Goal: Task Accomplishment & Management: Use online tool/utility

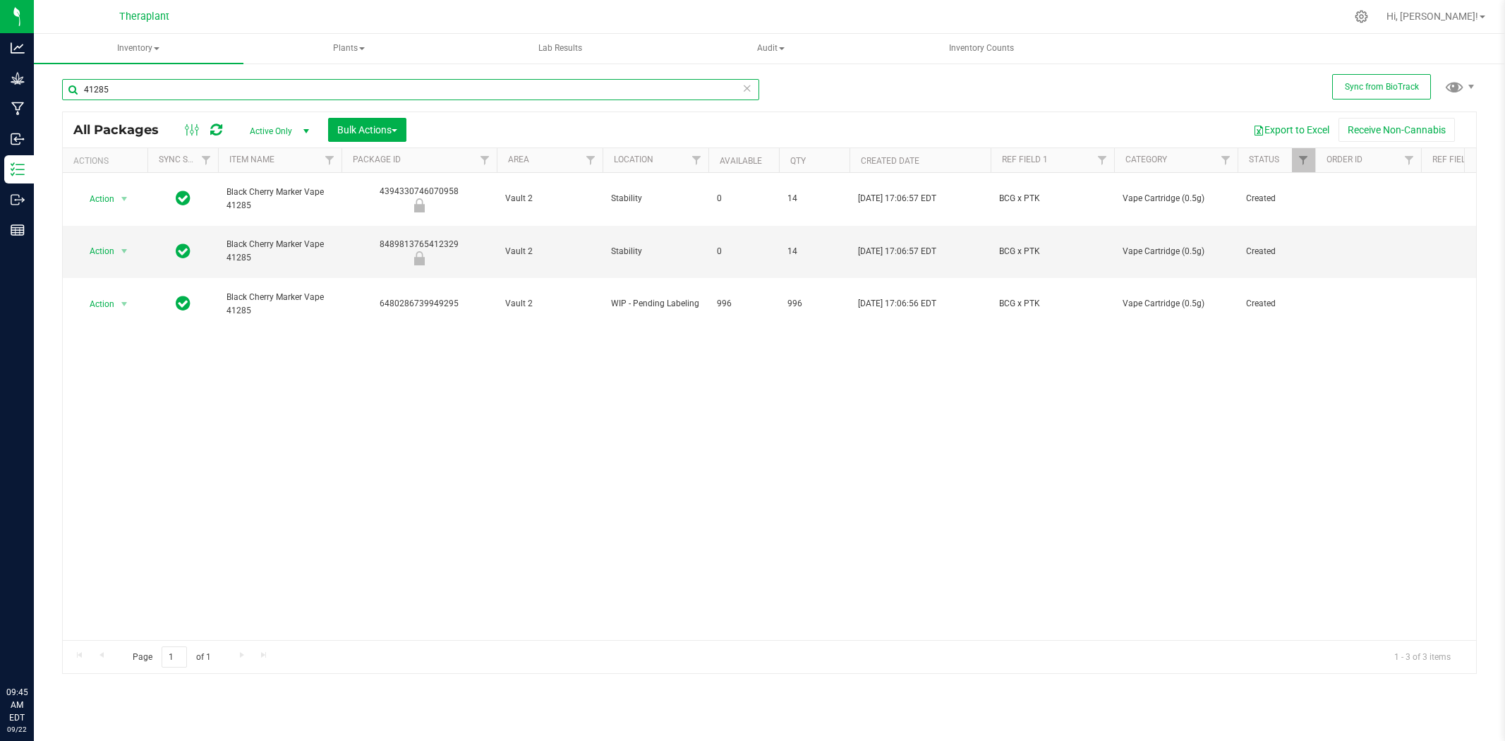
click at [364, 88] on input "41285" at bounding box center [410, 89] width 697 height 21
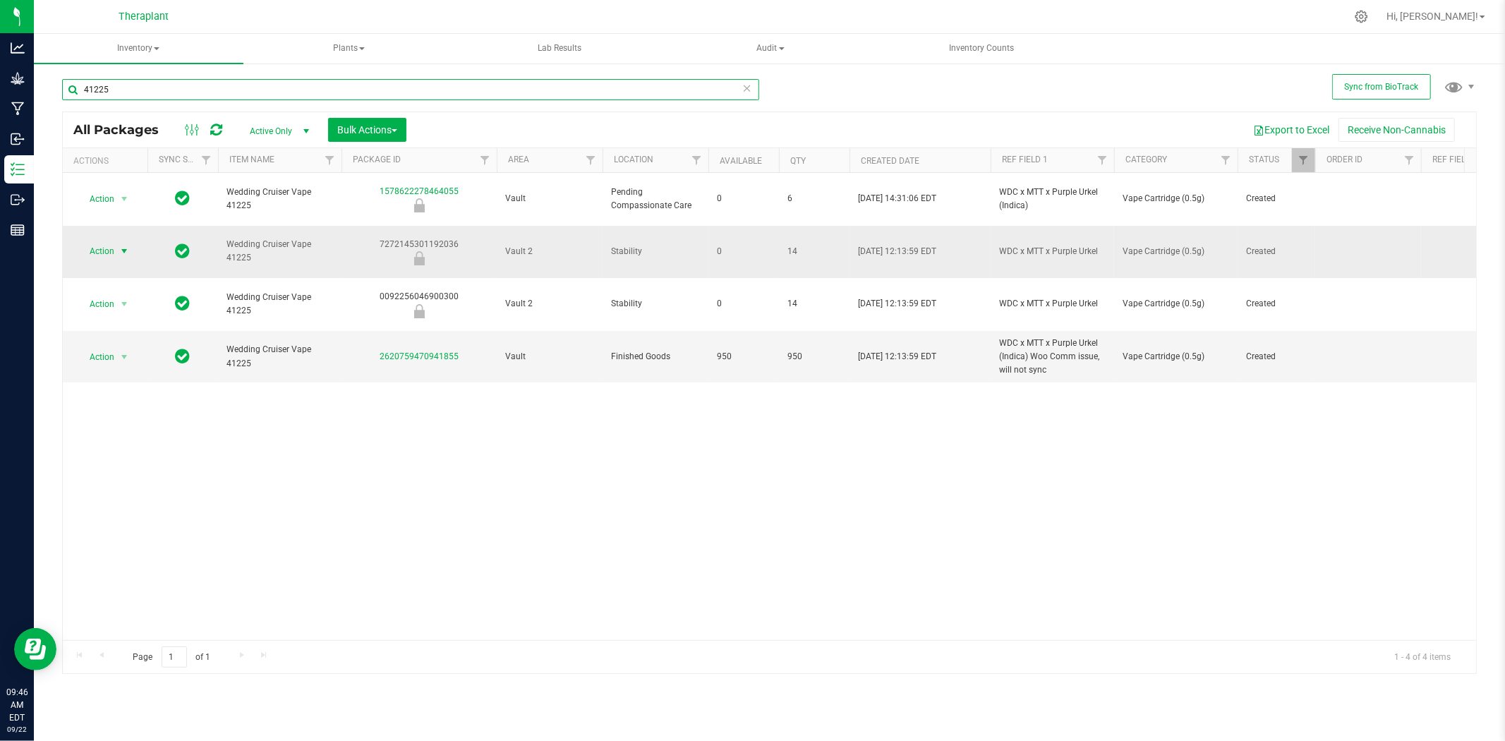
type input "41225"
click at [131, 241] on span "select" at bounding box center [125, 251] width 18 height 20
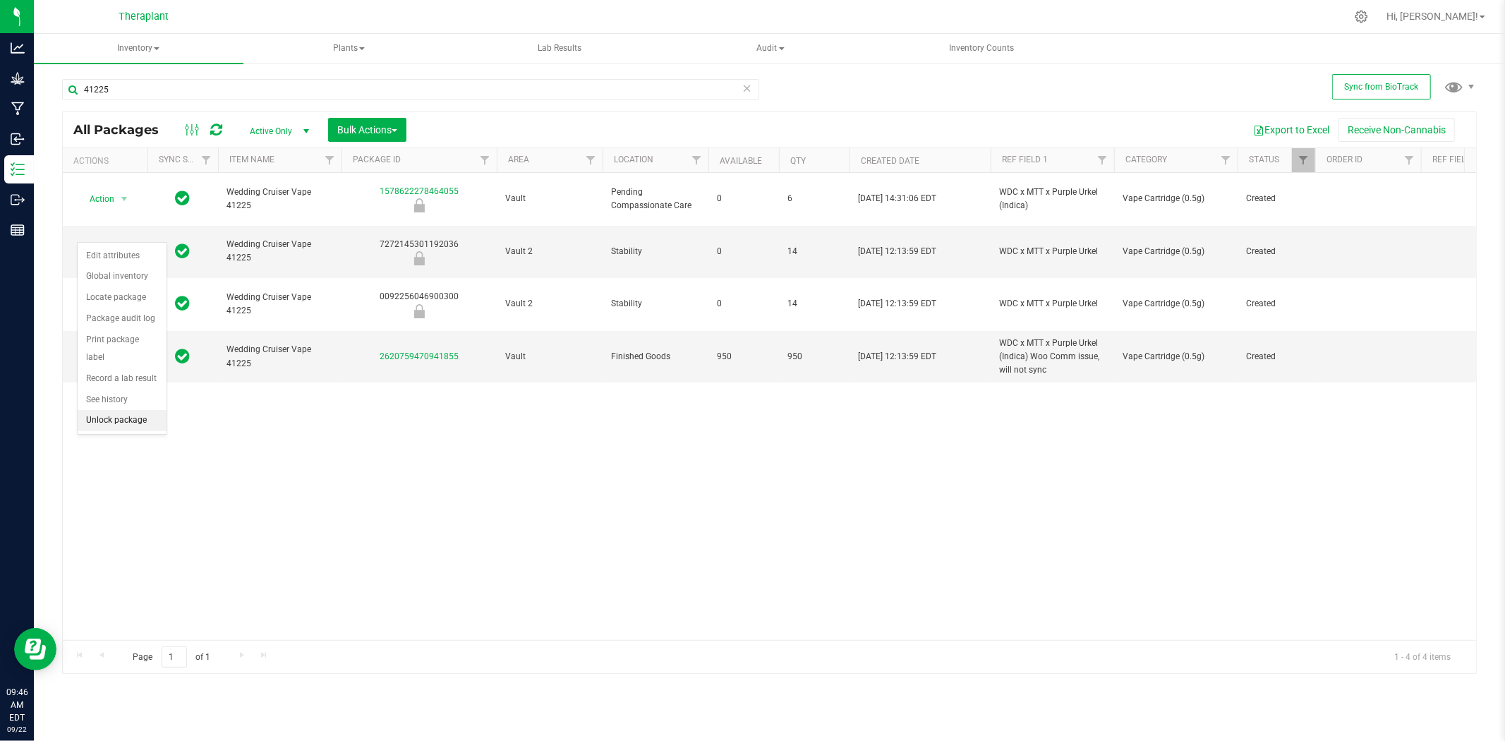
click at [138, 424] on li "Unlock package" at bounding box center [122, 420] width 89 height 21
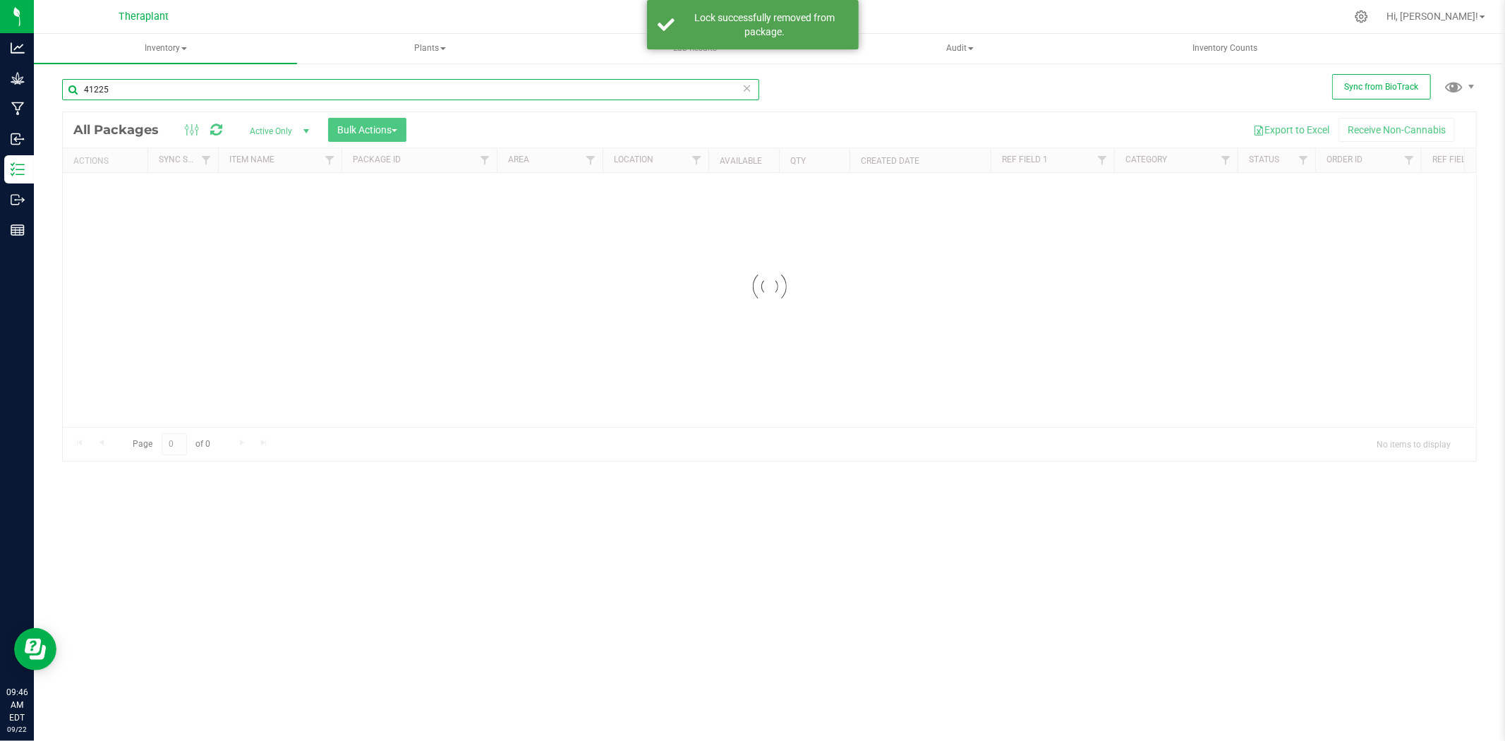
click at [198, 94] on input "41225" at bounding box center [410, 89] width 697 height 21
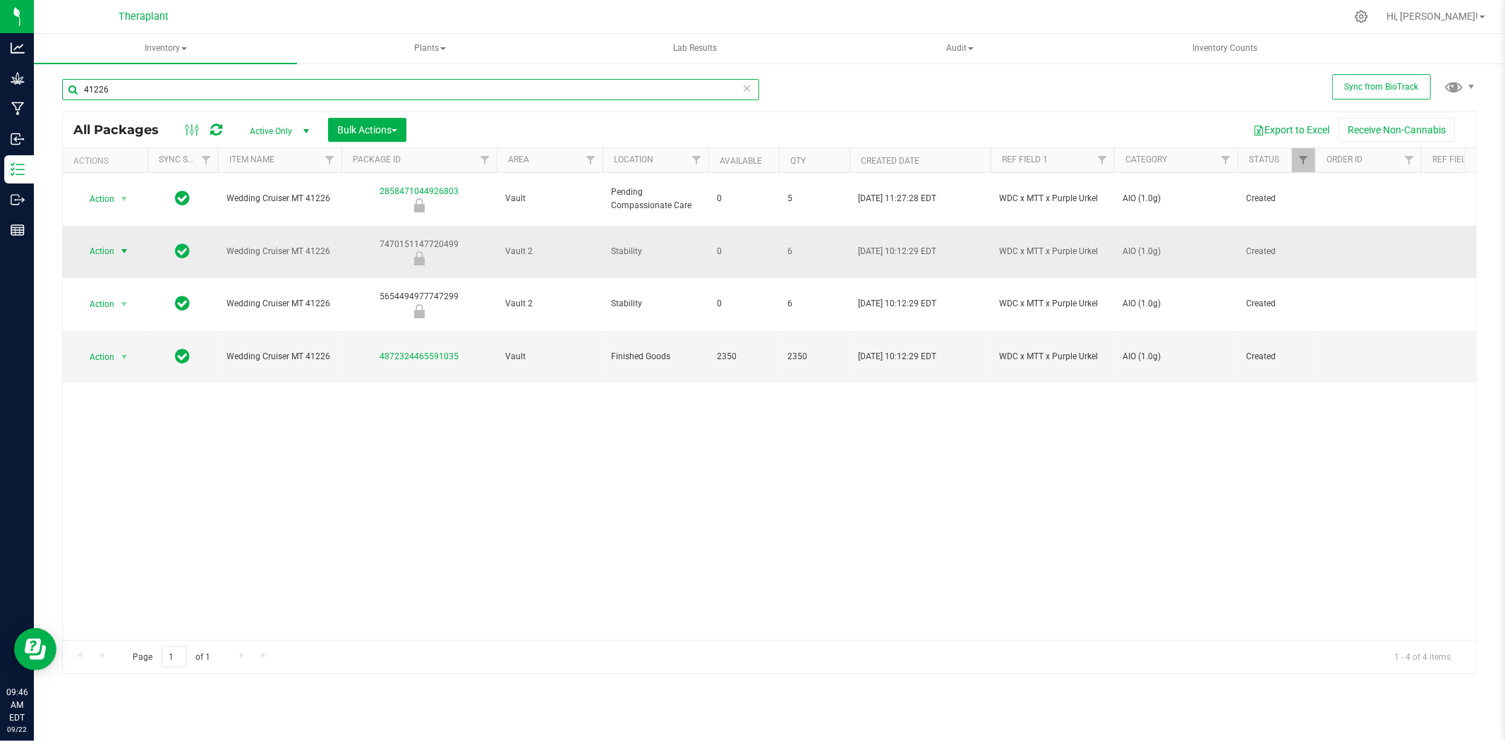
type input "41226"
click at [104, 241] on span "Action" at bounding box center [96, 251] width 38 height 20
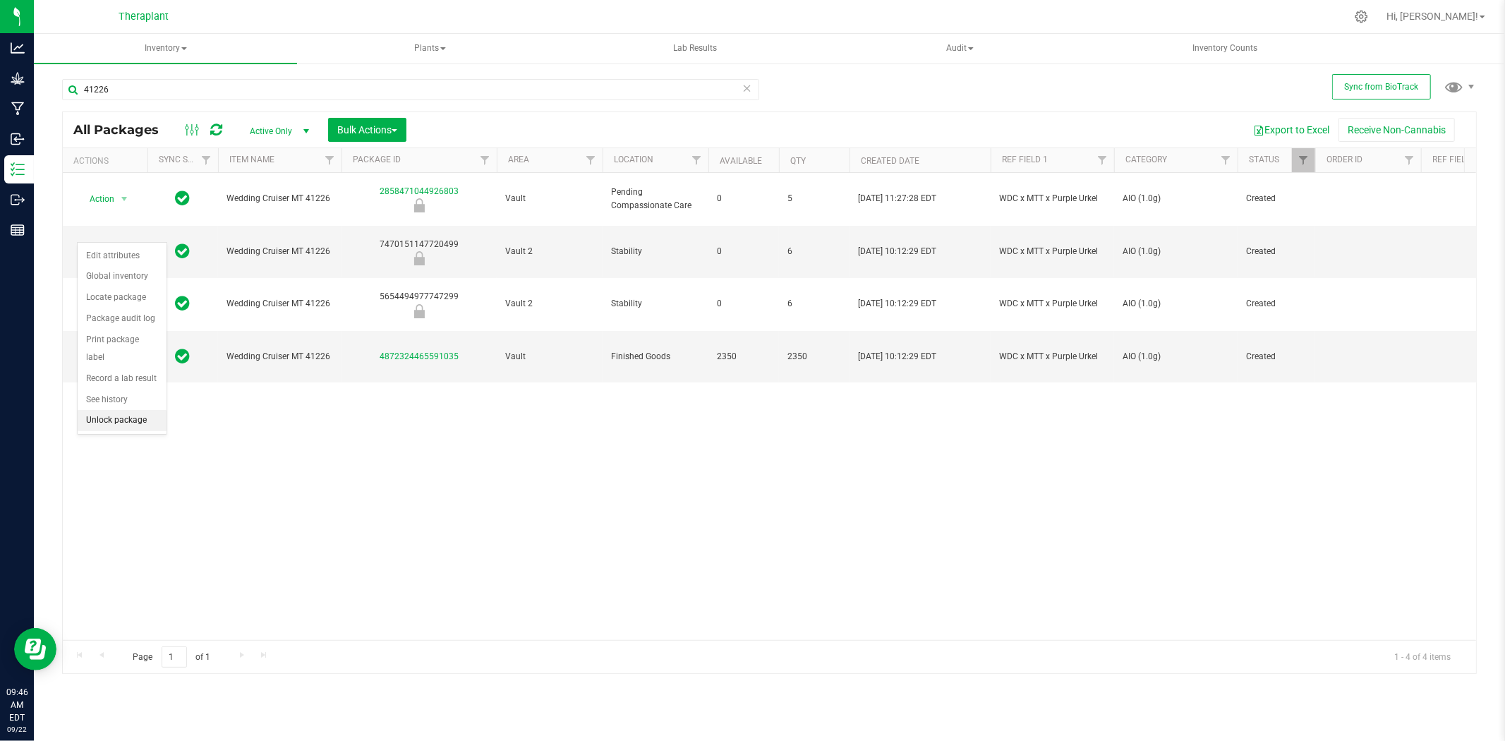
click at [121, 426] on li "Unlock package" at bounding box center [122, 420] width 89 height 21
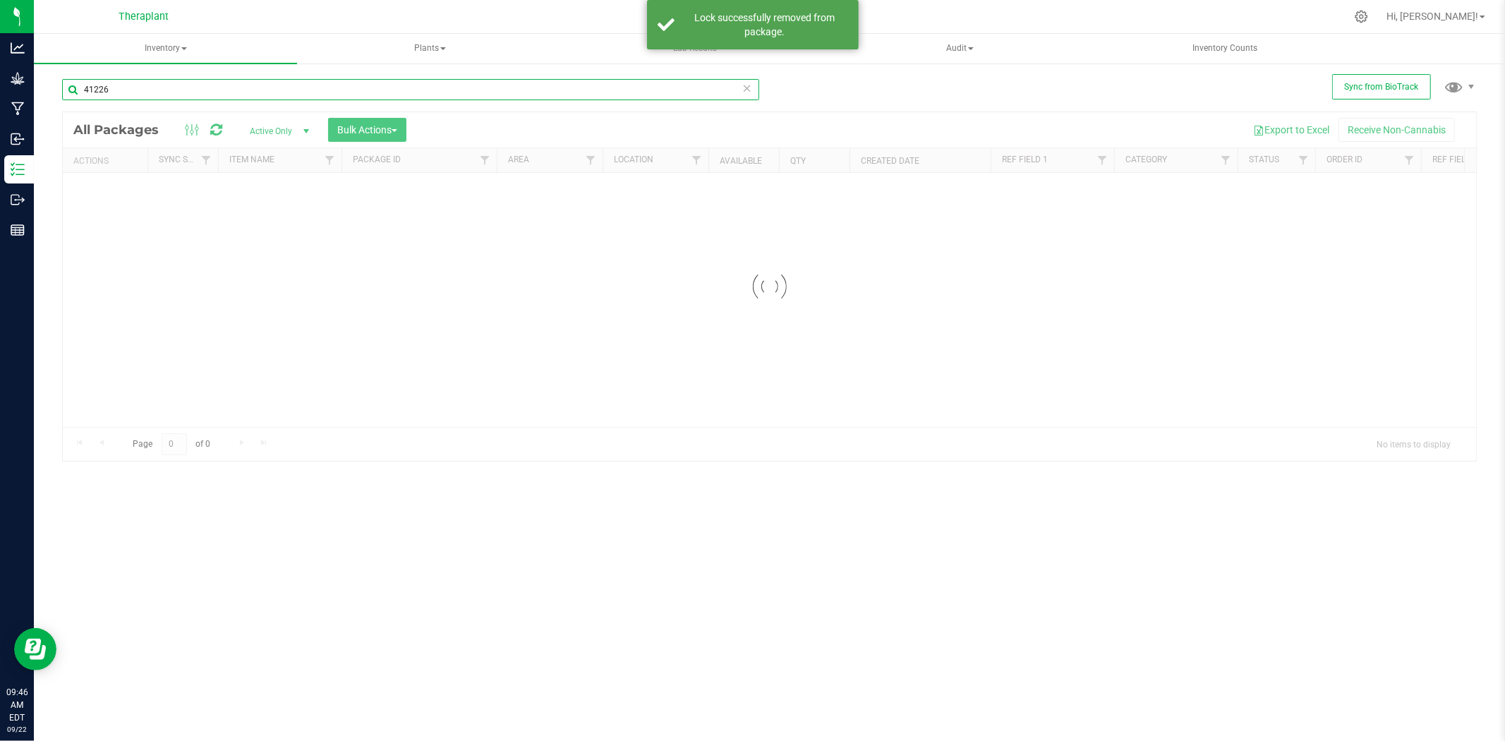
click at [203, 95] on input "41226" at bounding box center [410, 89] width 697 height 21
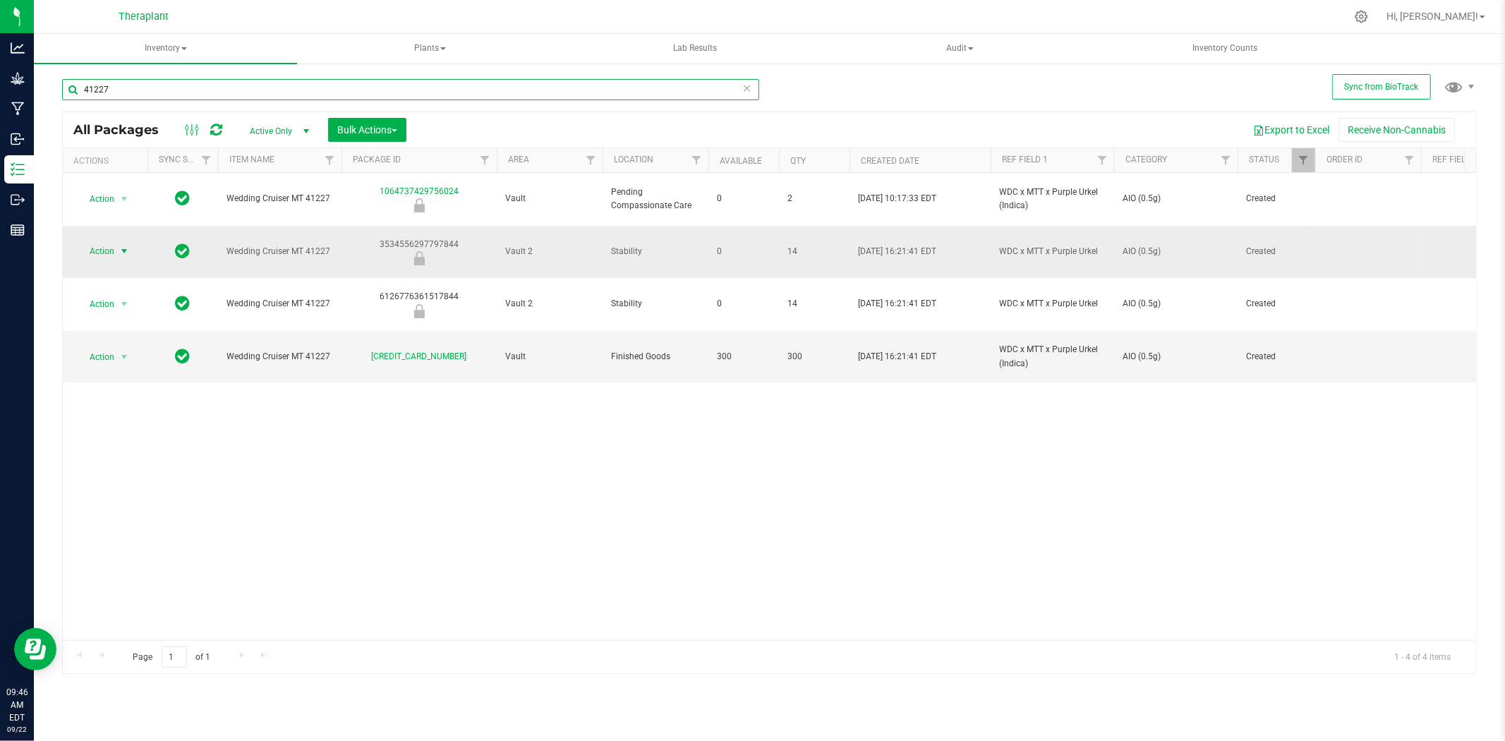
type input "41227"
click at [109, 241] on span "Action" at bounding box center [96, 251] width 38 height 20
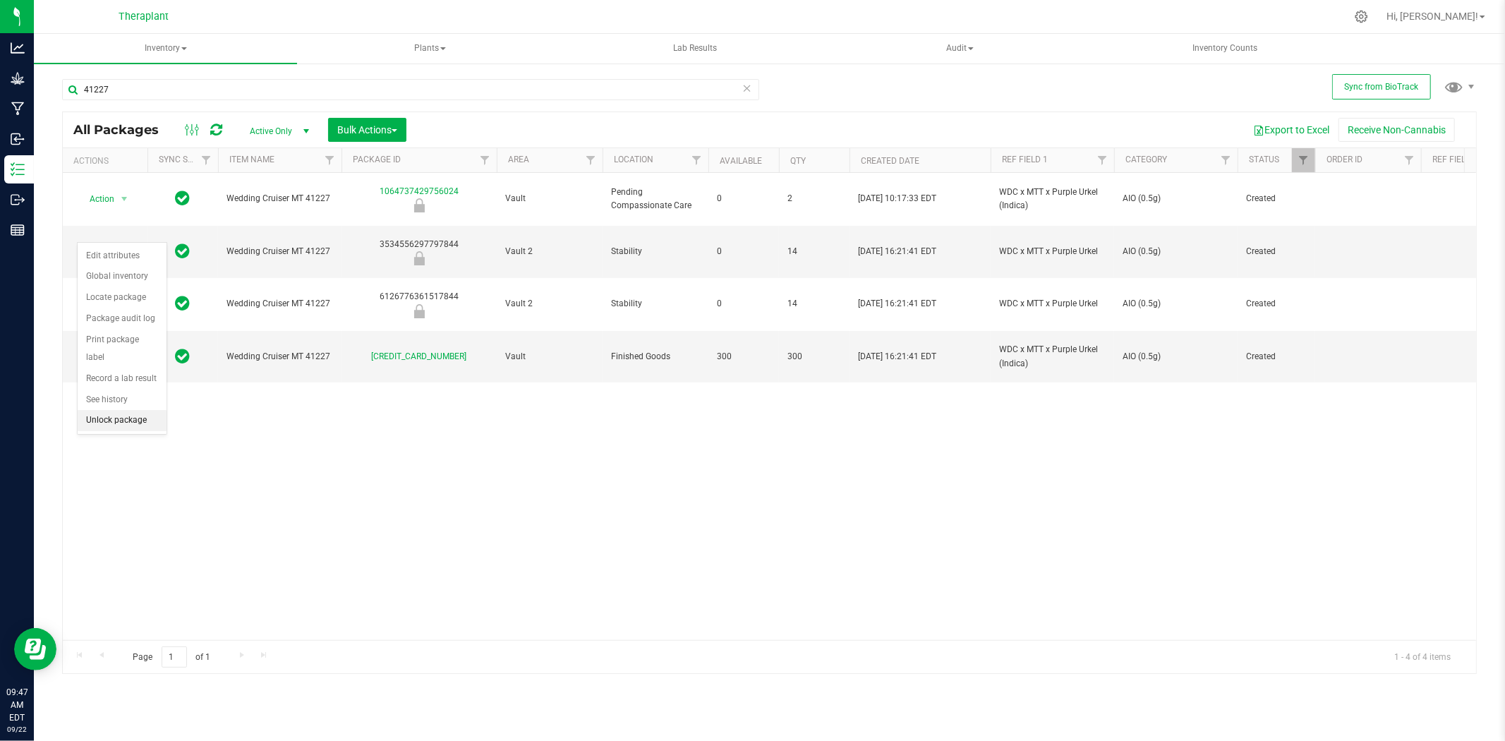
click at [131, 421] on li "Unlock package" at bounding box center [122, 420] width 89 height 21
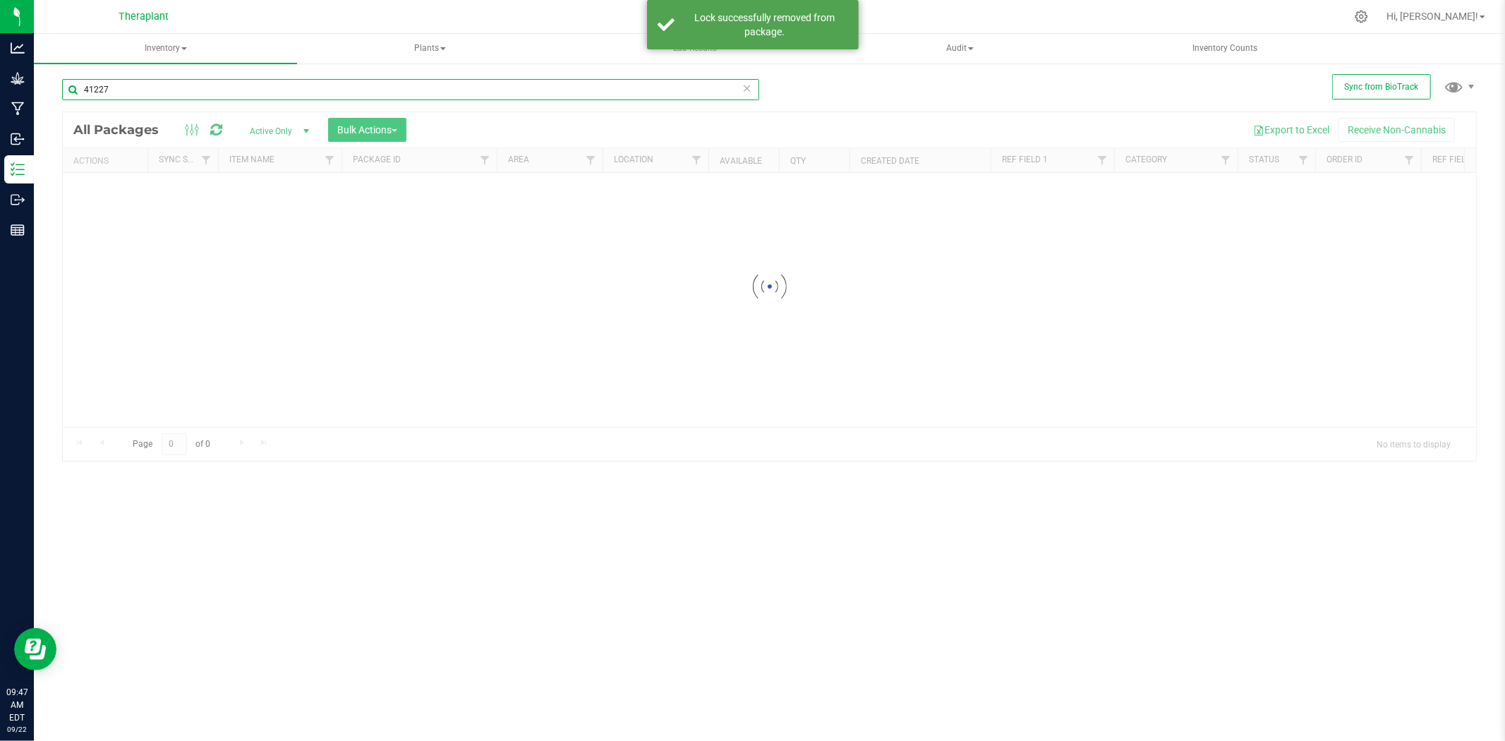
click at [149, 92] on input "41227" at bounding box center [410, 89] width 697 height 21
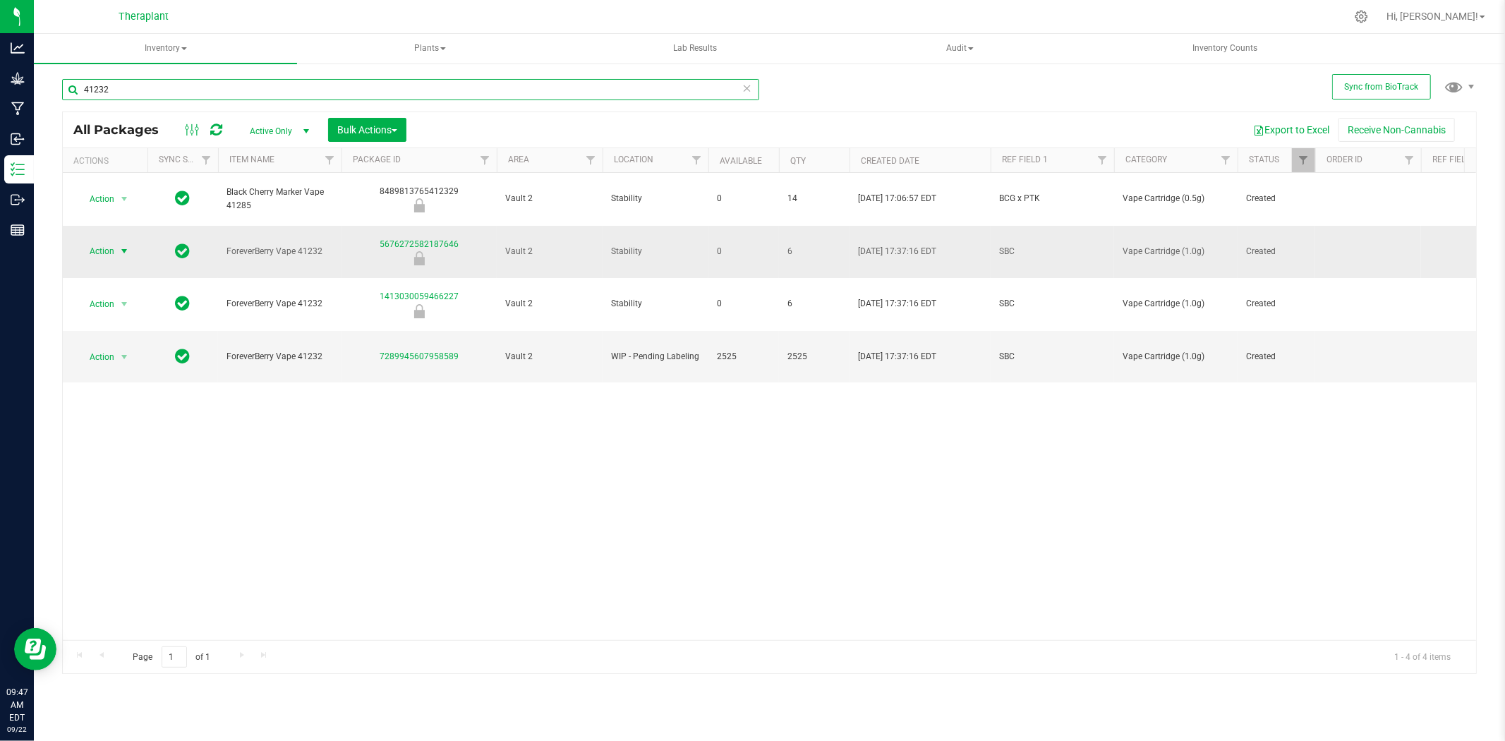
type input "41232"
click at [119, 246] on span "select" at bounding box center [124, 251] width 11 height 11
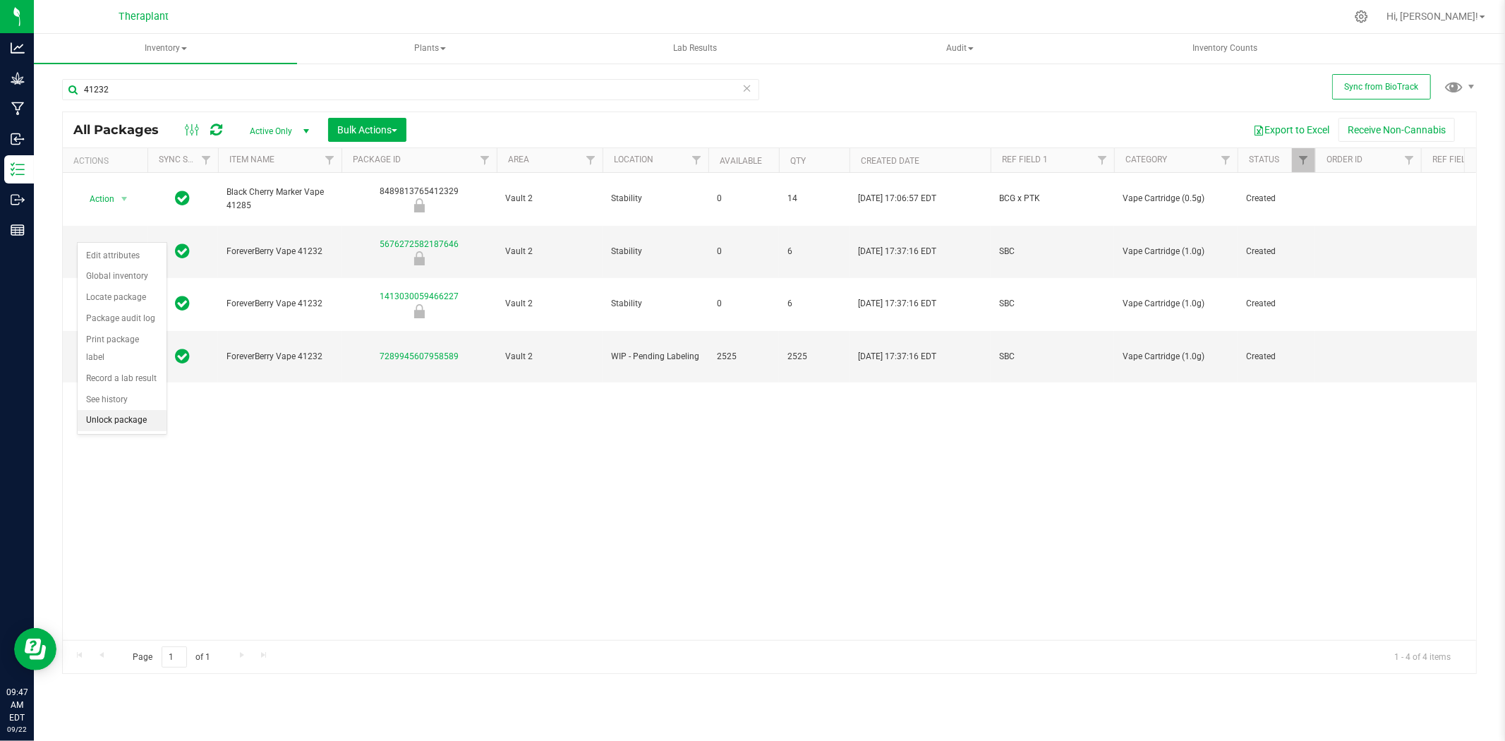
click at [131, 414] on li "Unlock package" at bounding box center [122, 420] width 89 height 21
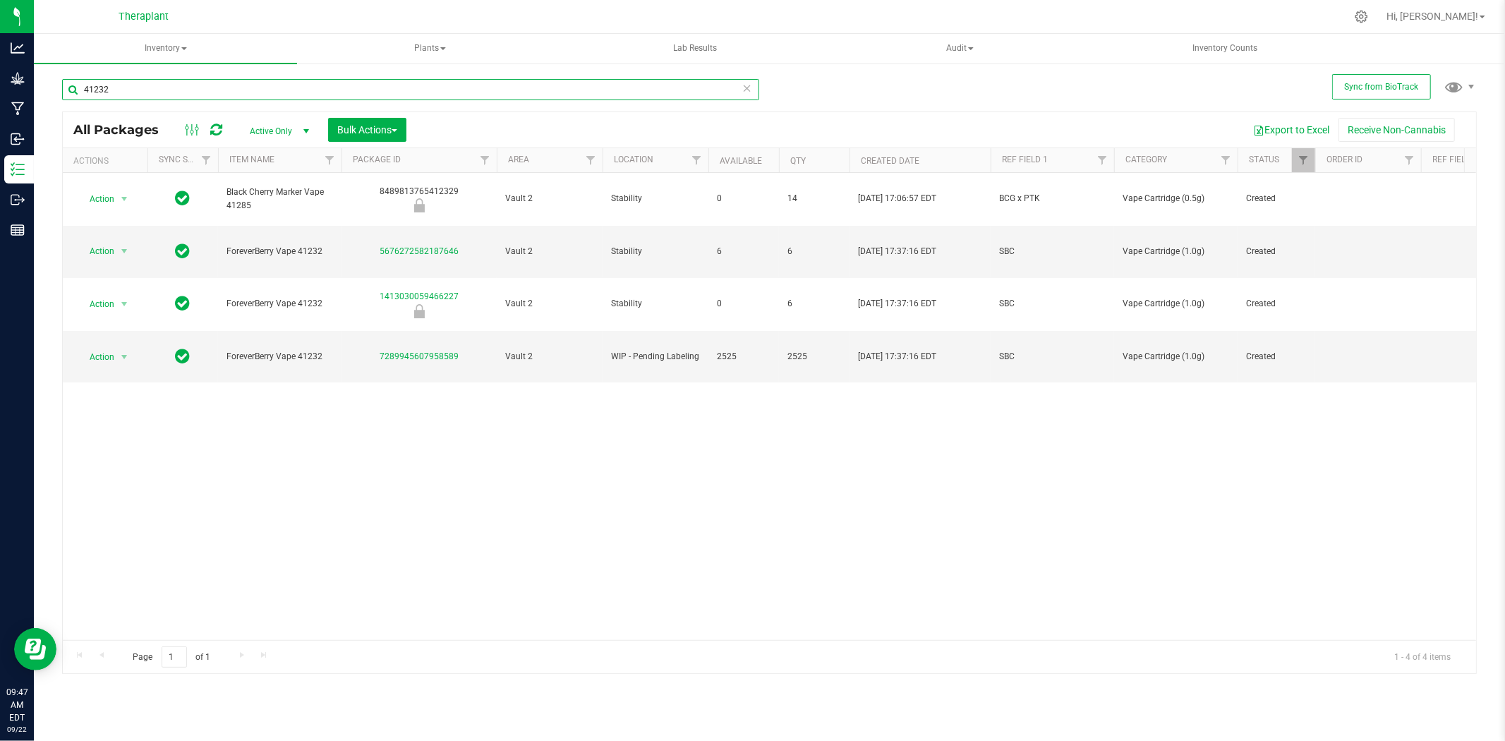
click at [135, 95] on input "41232" at bounding box center [410, 89] width 697 height 21
type input "41233"
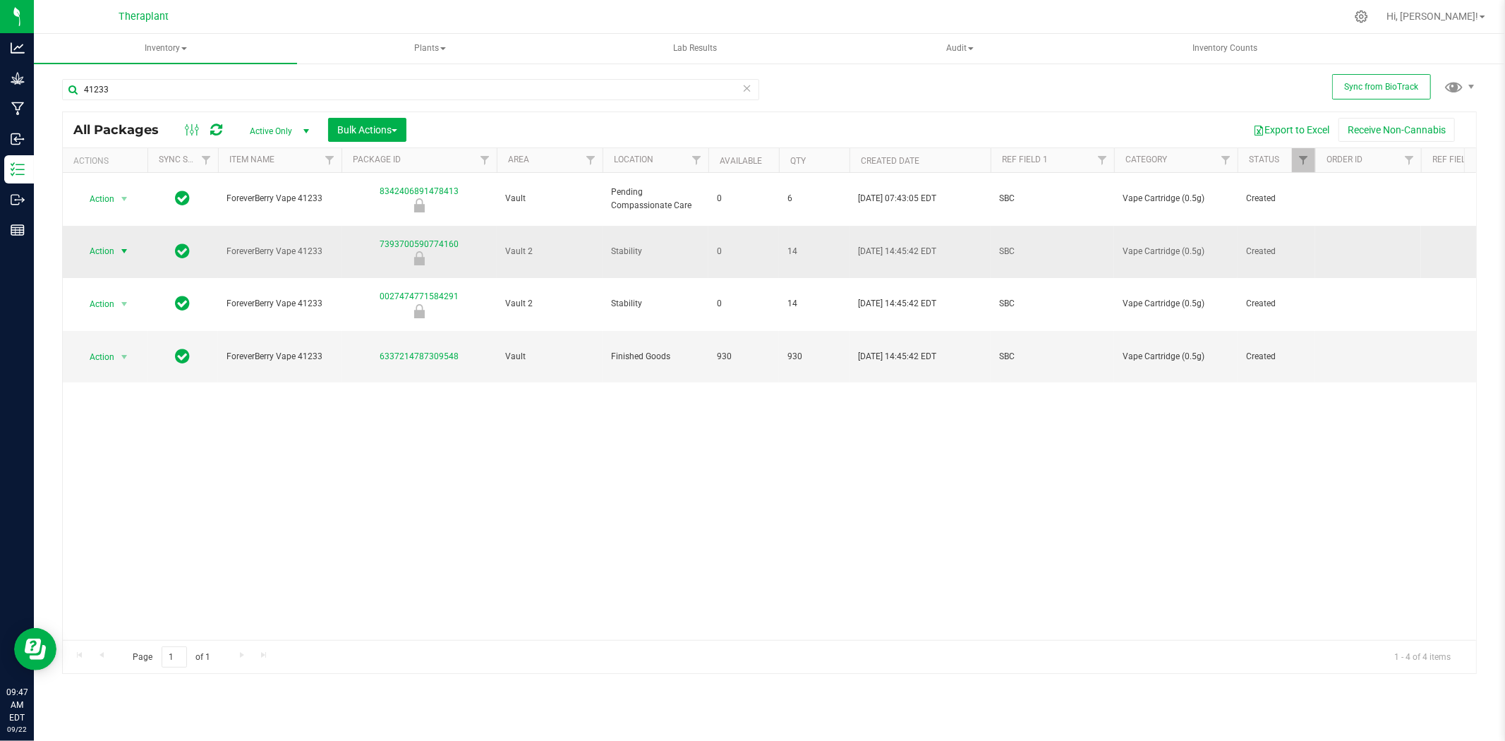
click at [111, 241] on span "Action" at bounding box center [96, 251] width 38 height 20
click at [128, 419] on li "Unlock package" at bounding box center [122, 420] width 89 height 21
type input "2026-08-28"
click at [454, 89] on input "41233" at bounding box center [410, 89] width 697 height 21
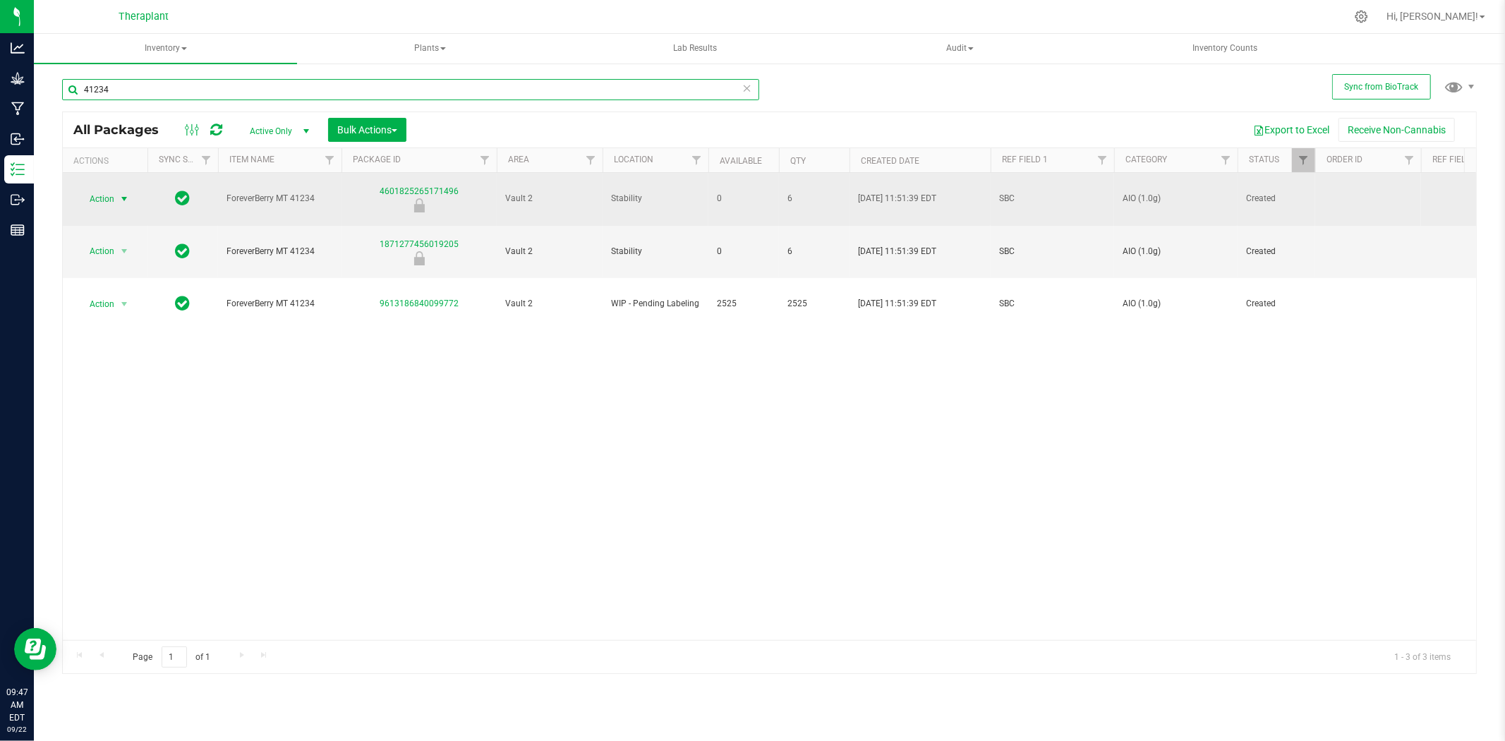
type input "41234"
click at [121, 193] on span "select" at bounding box center [124, 198] width 11 height 11
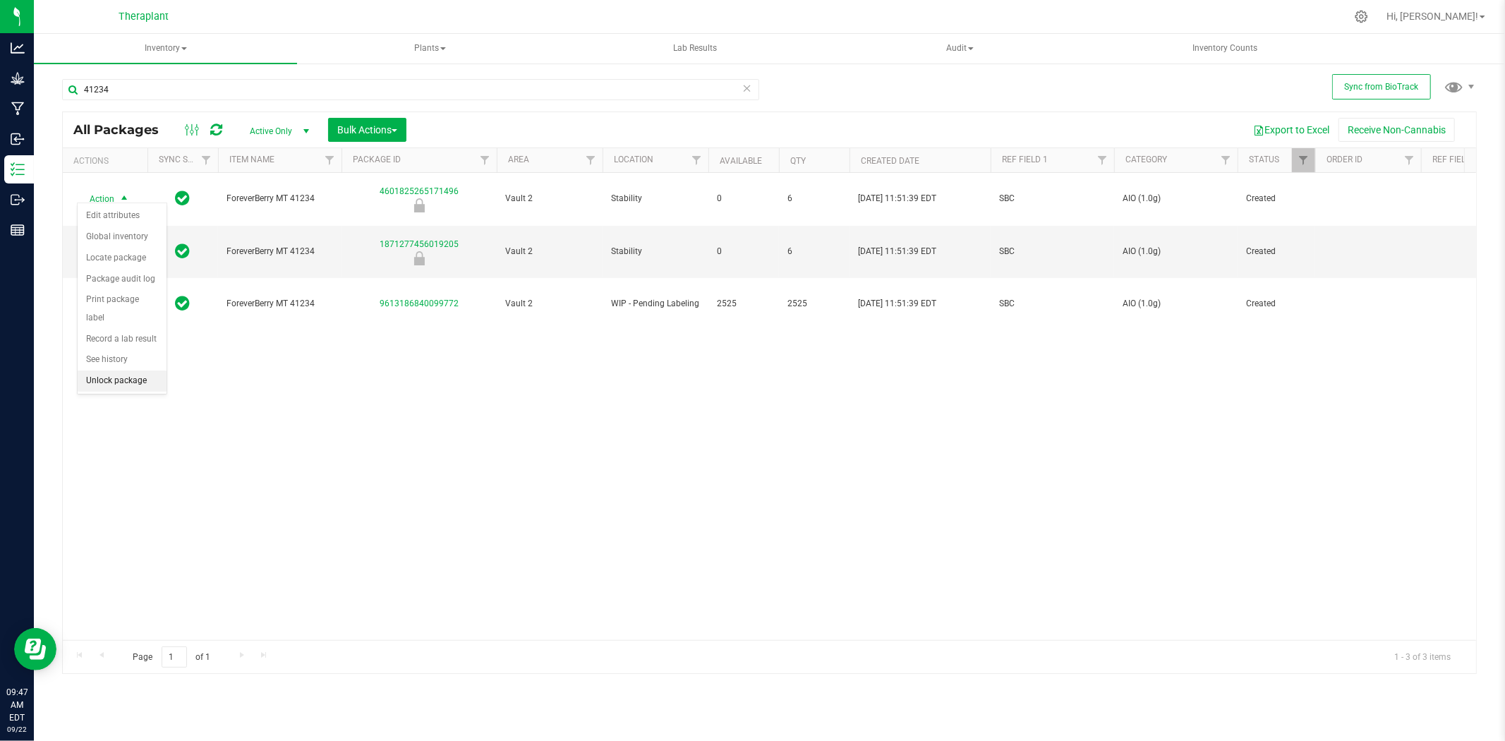
click at [111, 378] on li "Unlock package" at bounding box center [122, 380] width 89 height 21
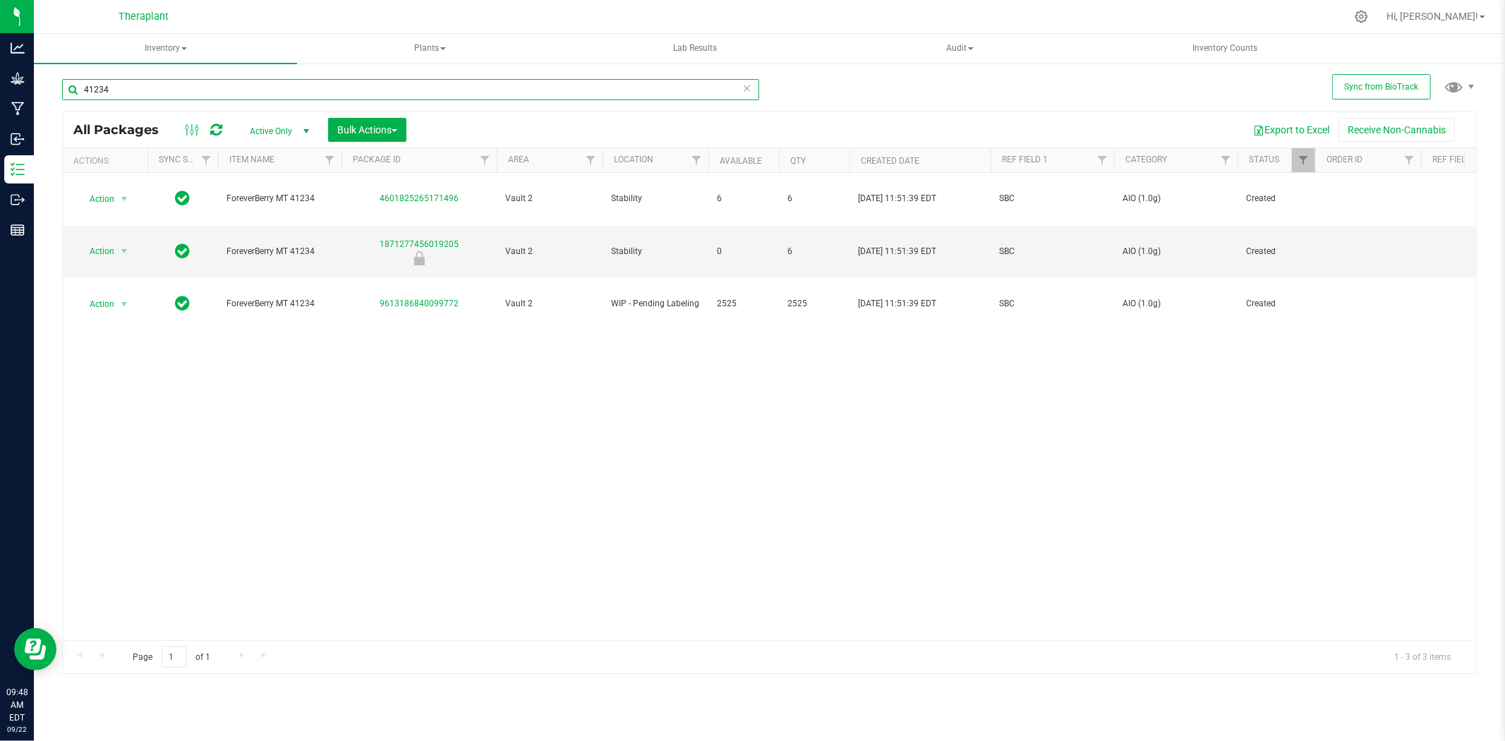
click at [276, 95] on input "41234" at bounding box center [410, 89] width 697 height 21
type input "41235"
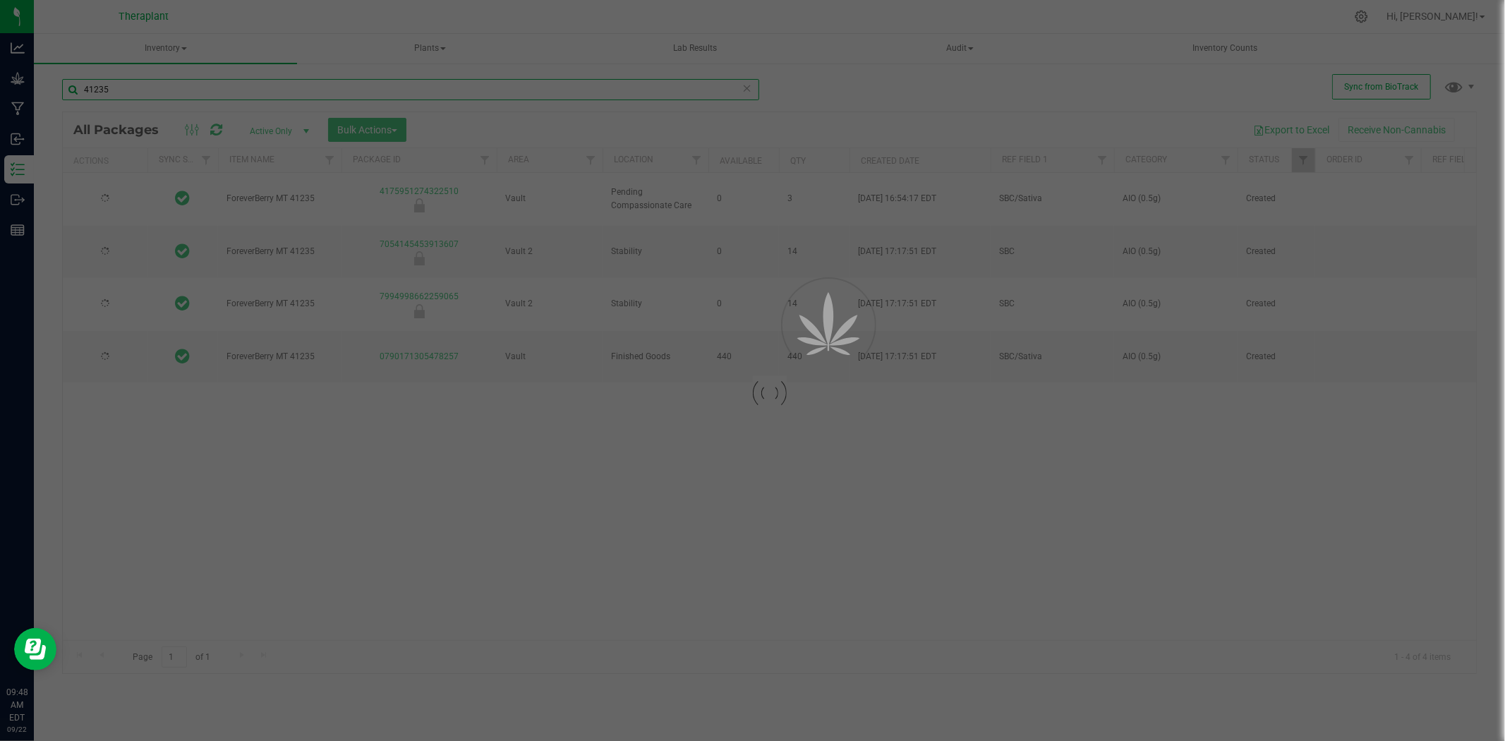
type input "2026-08-28"
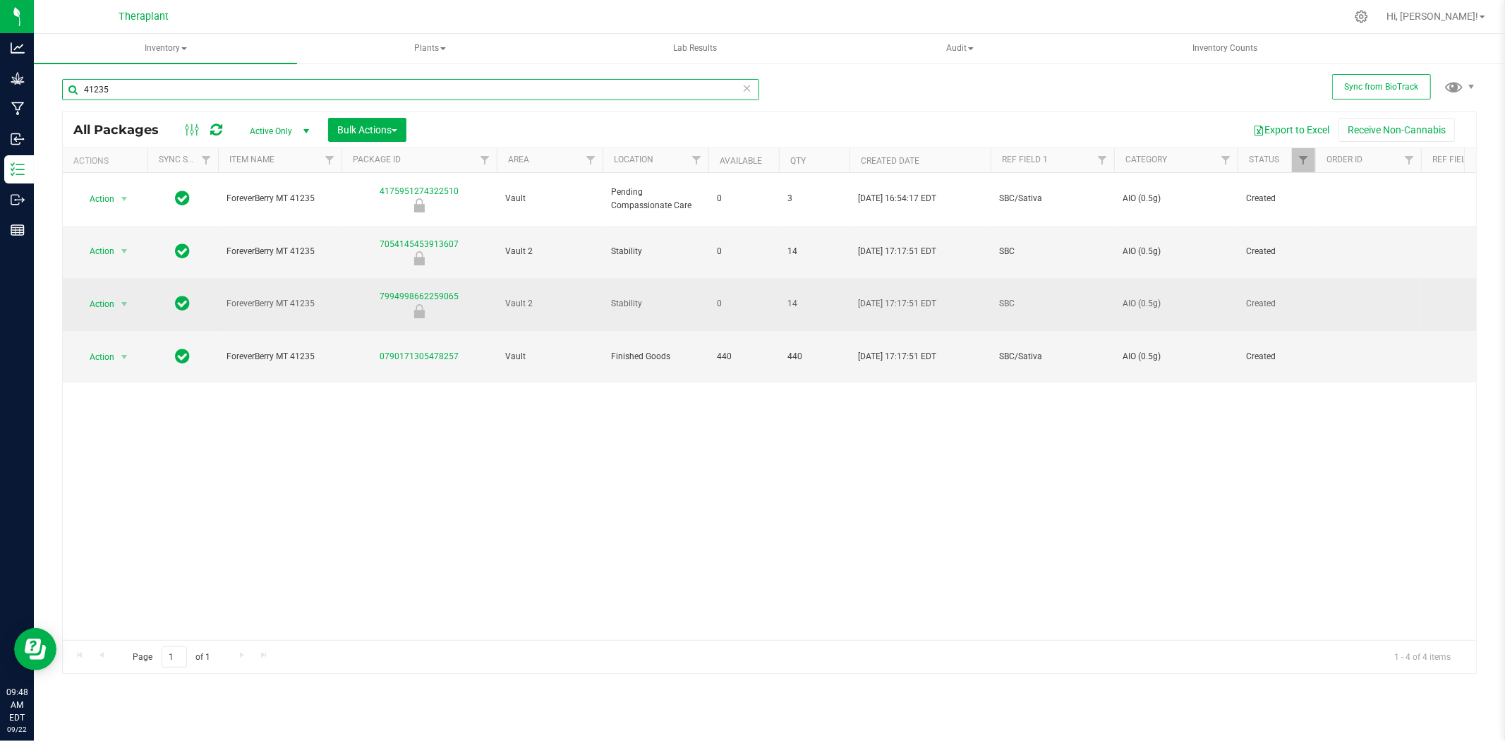
type input "41235"
click at [117, 294] on span "select" at bounding box center [125, 304] width 18 height 20
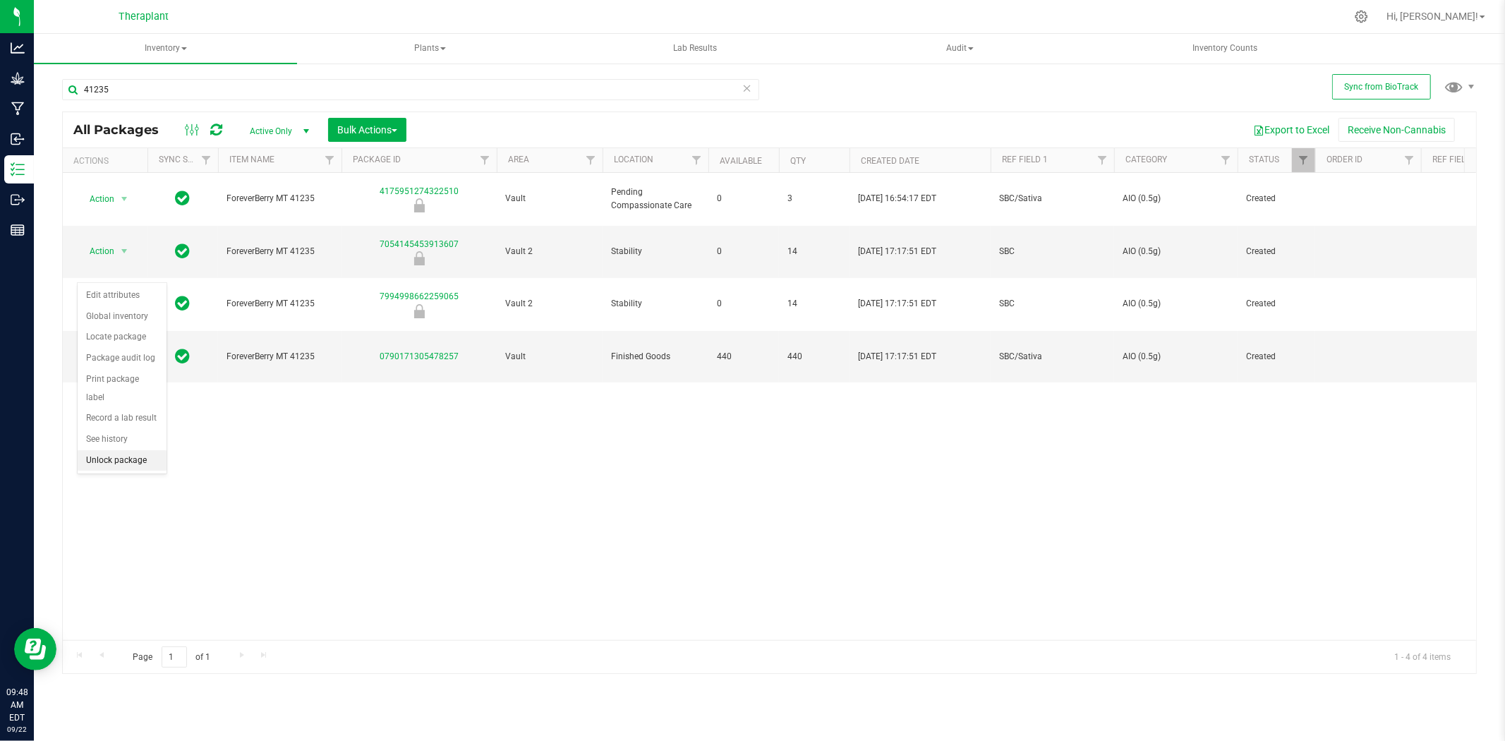
click at [110, 464] on li "Unlock package" at bounding box center [122, 460] width 89 height 21
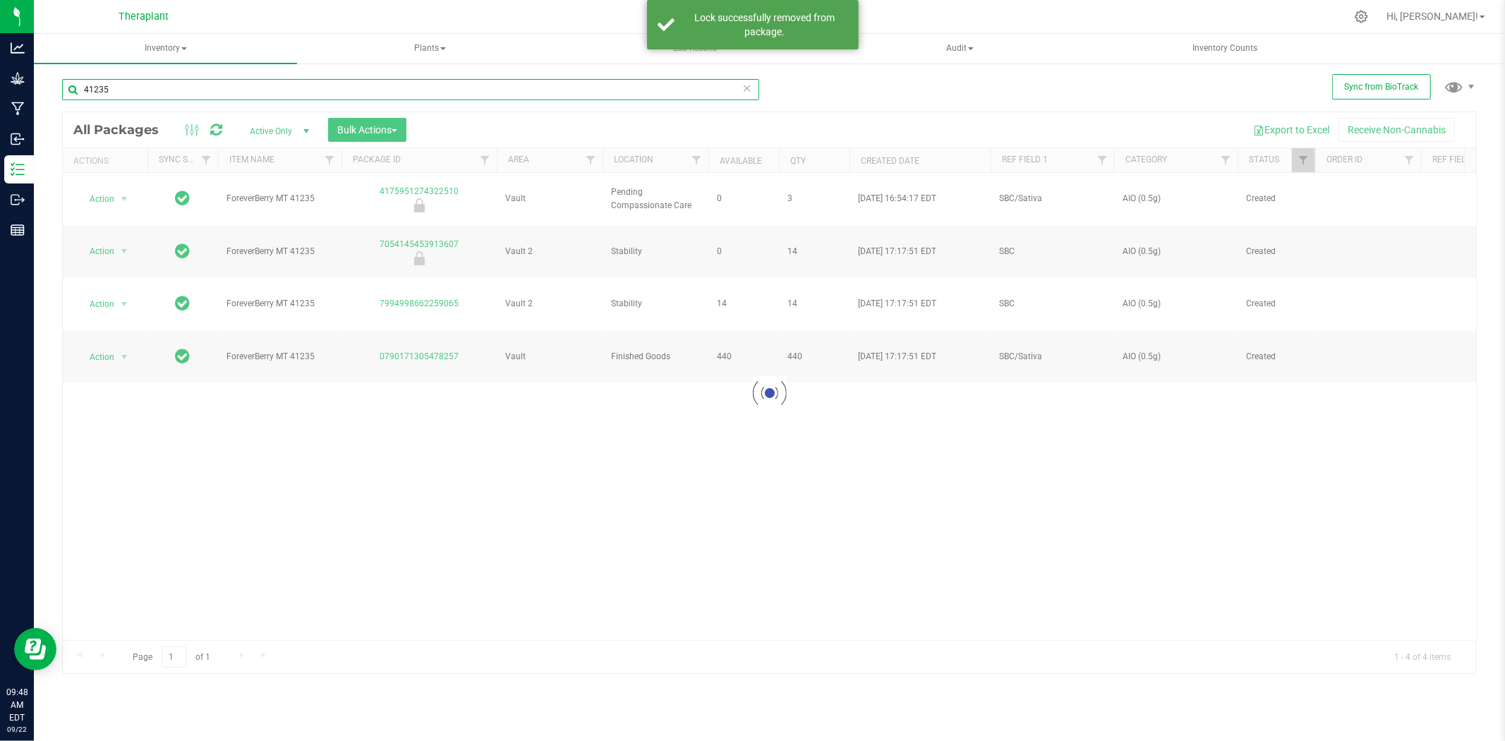
click at [148, 80] on input "41235" at bounding box center [410, 89] width 697 height 21
type input "4123"
type input "2026-08-28"
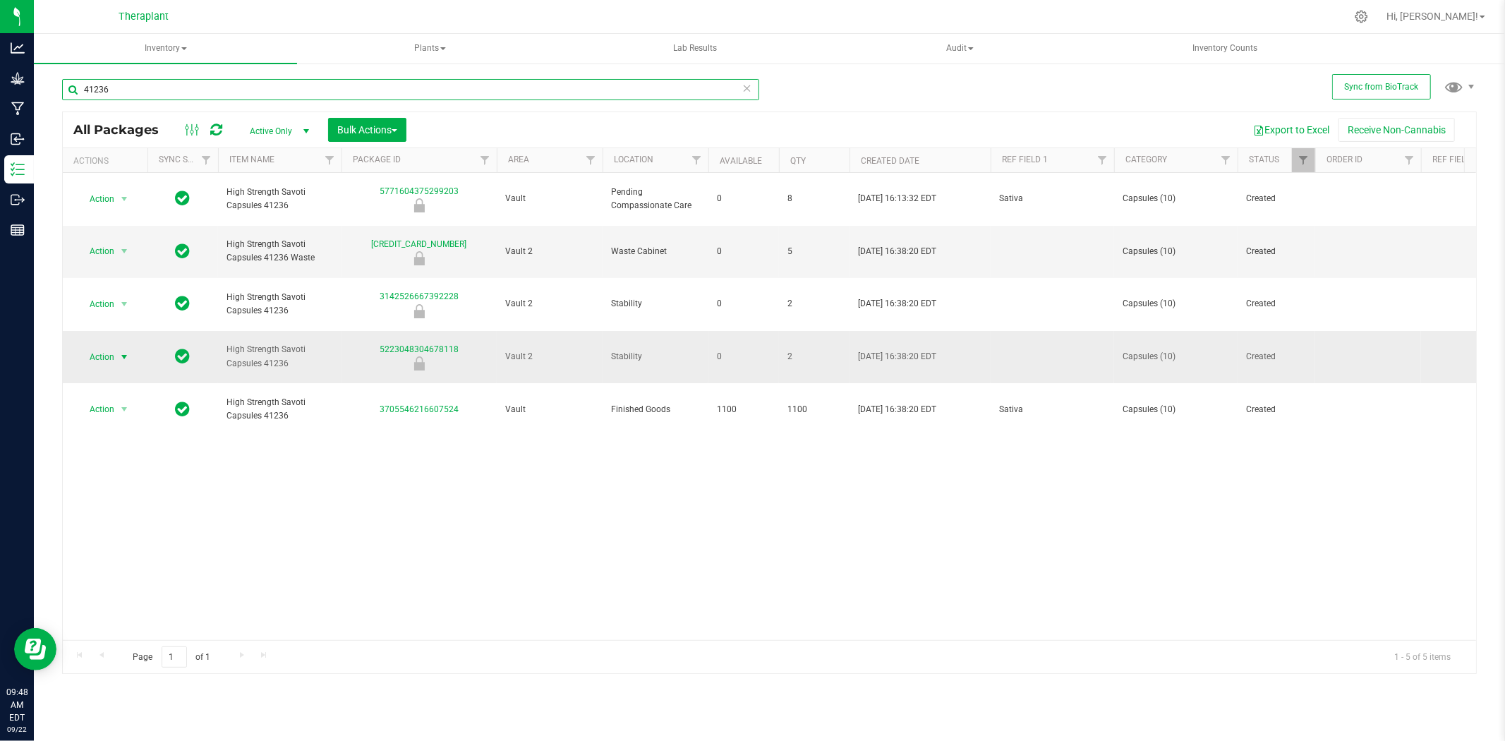
type input "41236"
click at [124, 351] on span "select" at bounding box center [124, 356] width 11 height 11
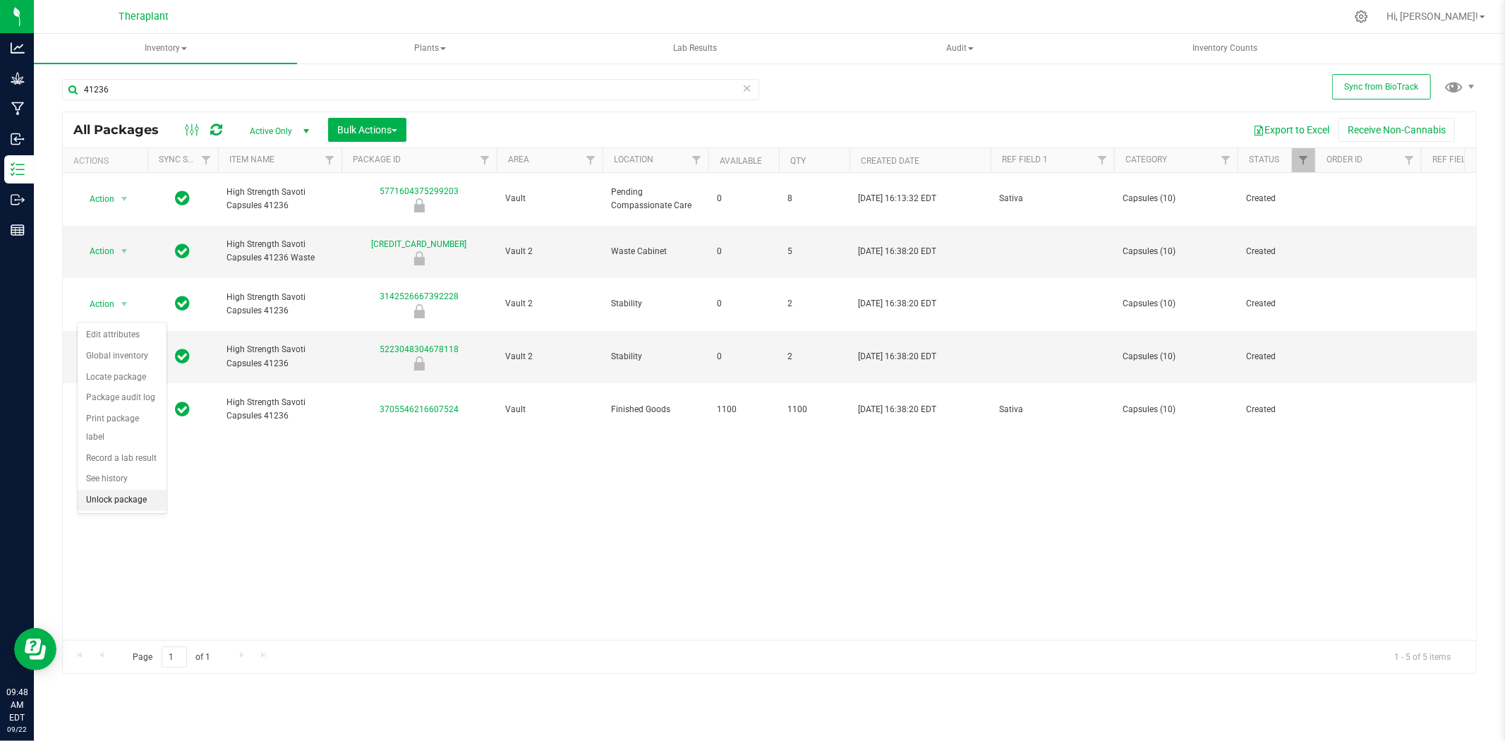
click at [126, 498] on li "Unlock package" at bounding box center [122, 500] width 89 height 21
type input "2026-08-27"
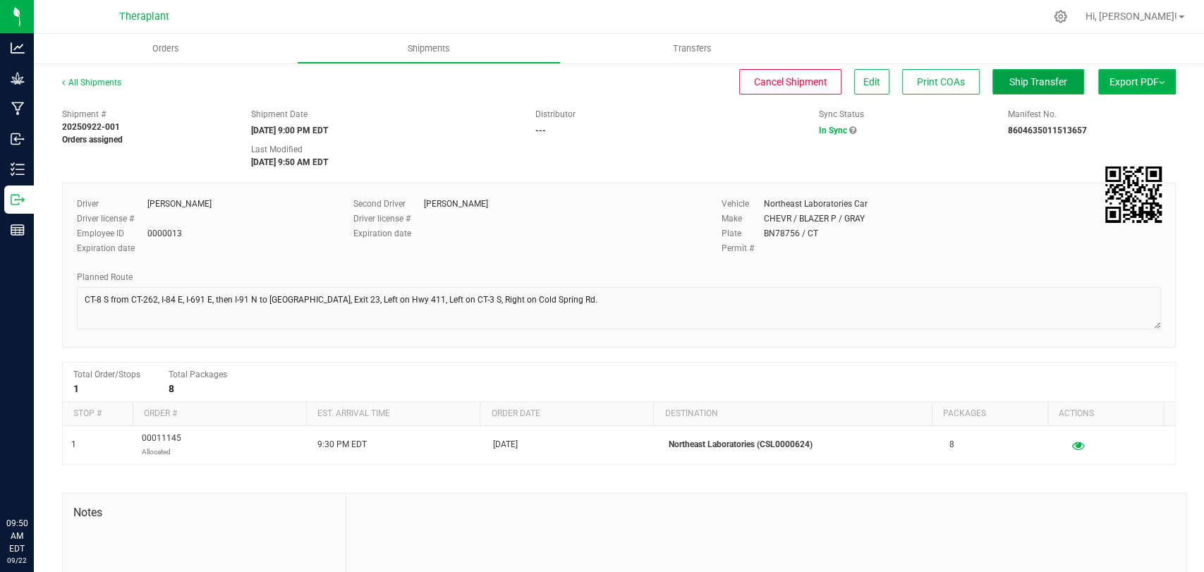
click at [1010, 78] on span "Ship Transfer" at bounding box center [1039, 81] width 58 height 11
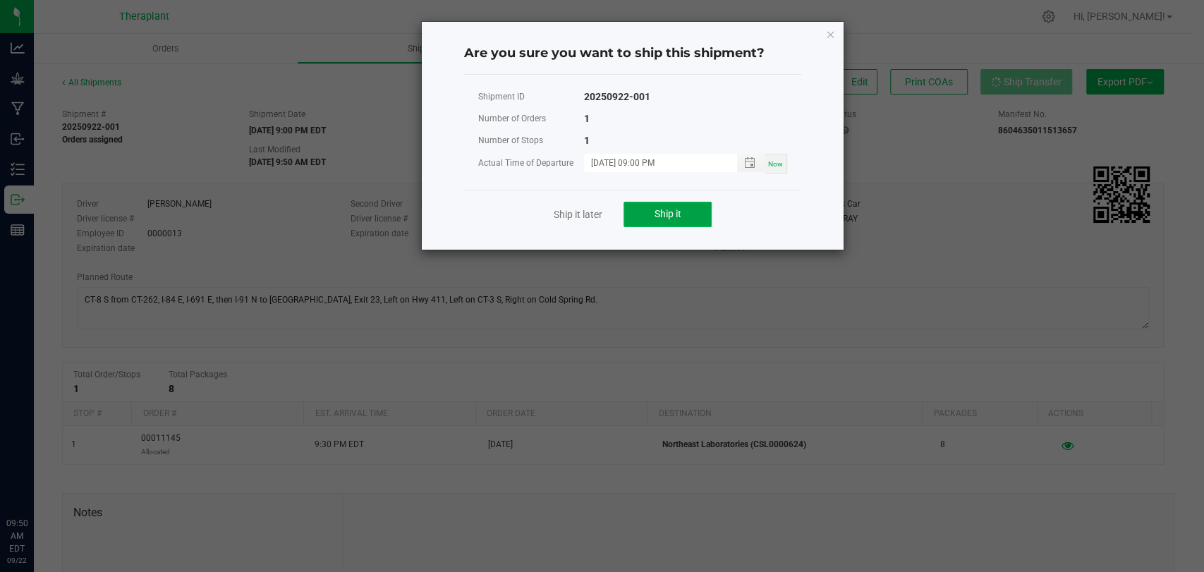
click at [689, 207] on button "Ship it" at bounding box center [668, 214] width 88 height 25
